Goal: Navigation & Orientation: Find specific page/section

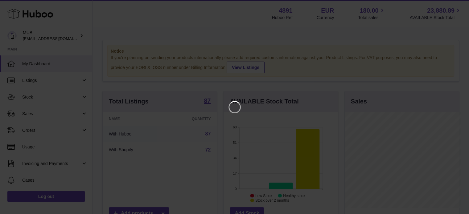
scroll to position [96, 116]
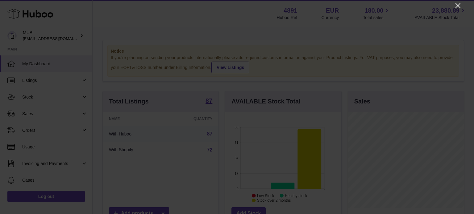
click at [458, 4] on icon "Close" at bounding box center [457, 5] width 7 height 7
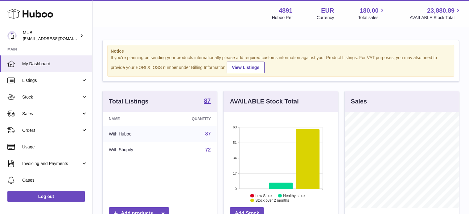
scroll to position [308410, 308392]
click at [31, 79] on span "Listings" at bounding box center [51, 81] width 59 height 6
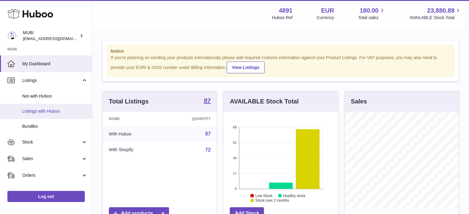
click at [47, 111] on span "Listings with Huboo" at bounding box center [54, 112] width 65 height 6
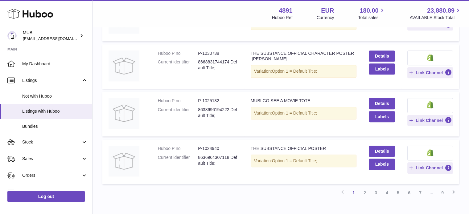
scroll to position [437, 0]
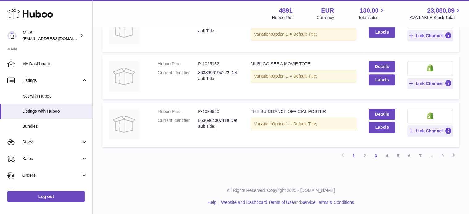
click at [375, 156] on link "3" at bounding box center [376, 156] width 11 height 11
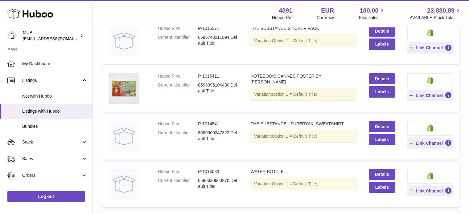
scroll to position [89, 0]
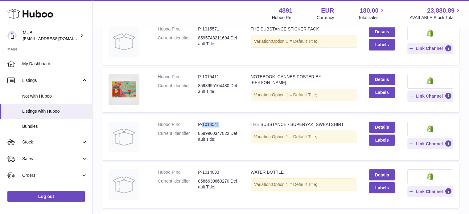
drag, startPoint x: 221, startPoint y: 122, endPoint x: 202, endPoint y: 124, distance: 18.9
click at [202, 124] on dd "P-1014541" at bounding box center [218, 125] width 40 height 6
copy dd "1014541"
